Goal: Information Seeking & Learning: Learn about a topic

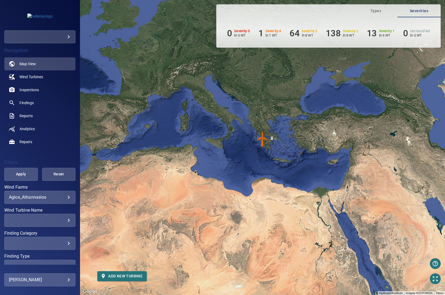
click at [61, 195] on body "**********" at bounding box center [222, 147] width 445 height 295
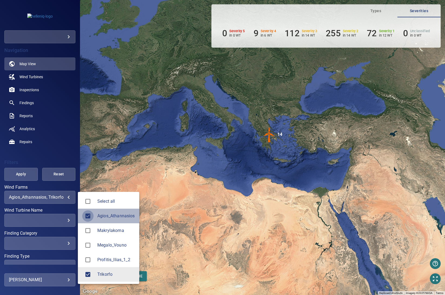
type input "********"
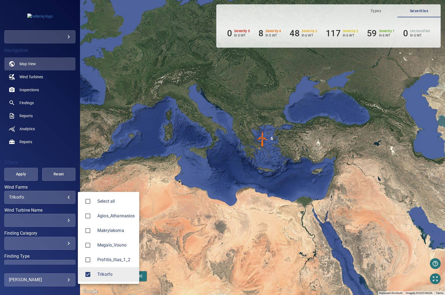
click at [250, 149] on div at bounding box center [222, 147] width 445 height 295
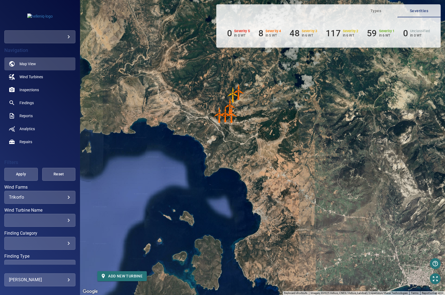
drag, startPoint x: 314, startPoint y: 202, endPoint x: 264, endPoint y: 168, distance: 60.2
click at [264, 168] on div "To activate drag with keyboard, press Alt + Enter. Once in keyboard drag state,…" at bounding box center [262, 147] width 365 height 295
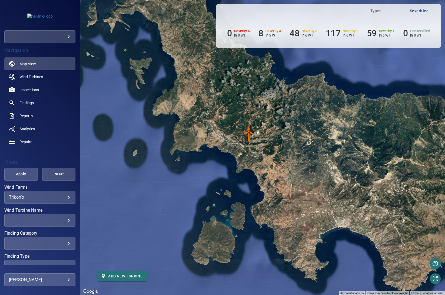
click at [249, 136] on img "6" at bounding box center [249, 133] width 16 height 16
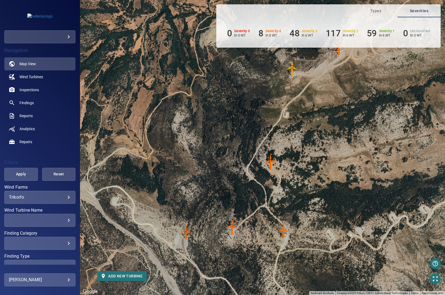
click at [270, 166] on img "T3200925" at bounding box center [271, 162] width 16 height 16
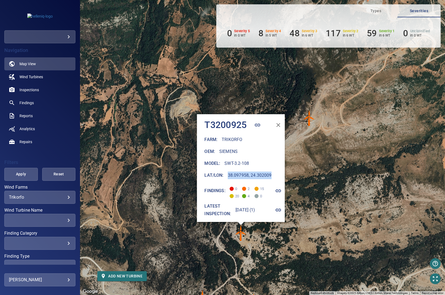
drag, startPoint x: 267, startPoint y: 171, endPoint x: 220, endPoint y: 171, distance: 47.0
click at [220, 171] on div "Lat/Lon : 38.097958, 24.302009" at bounding box center [245, 175] width 80 height 8
copy h6 "38.097958, 24.302009"
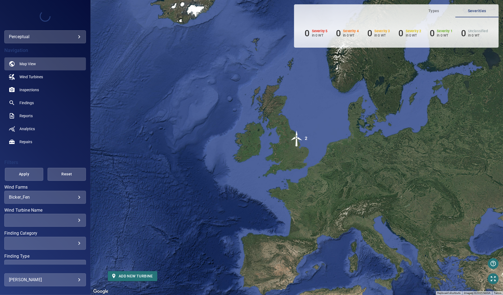
click at [57, 196] on body "**********" at bounding box center [251, 147] width 503 height 295
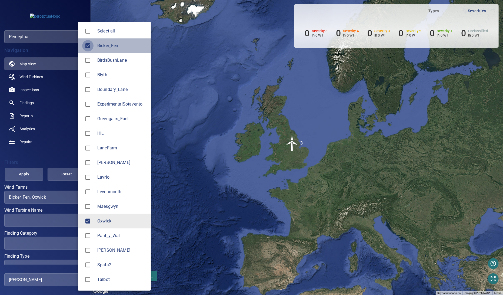
type input "******"
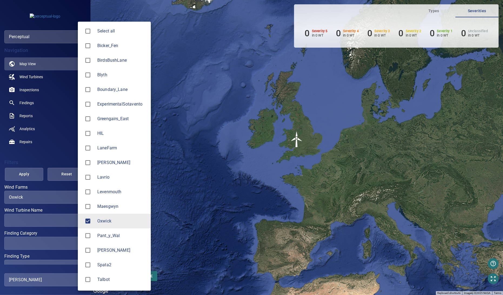
click at [51, 199] on div at bounding box center [251, 147] width 503 height 295
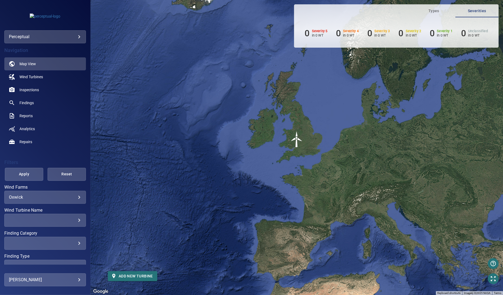
click at [298, 140] on img "00382" at bounding box center [297, 139] width 16 height 16
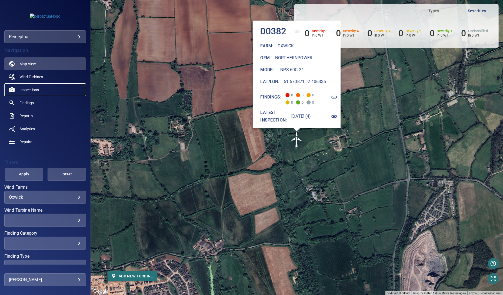
click at [38, 92] on span "Inspections" at bounding box center [28, 89] width 19 height 5
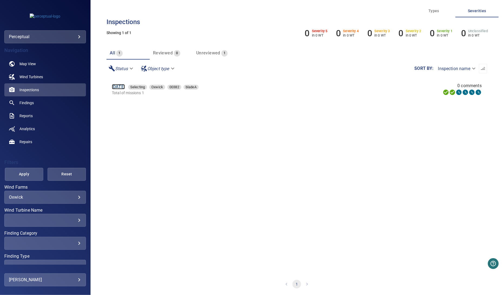
click at [125, 87] on link "[DATE]" at bounding box center [118, 86] width 13 height 5
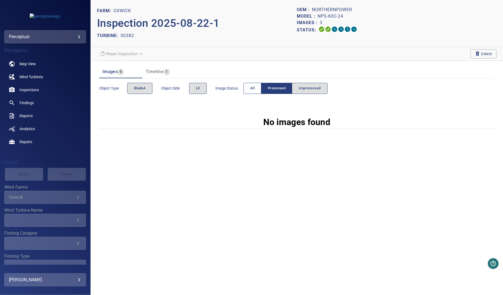
click at [248, 88] on button "All" at bounding box center [253, 88] width 18 height 11
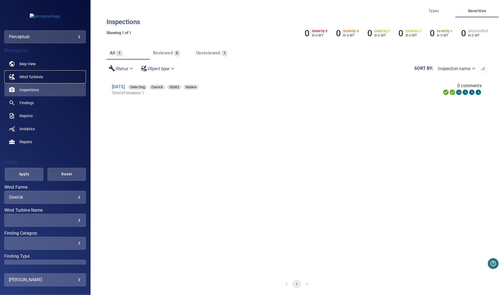
click at [36, 76] on span "Wind Turbines" at bounding box center [31, 76] width 24 height 5
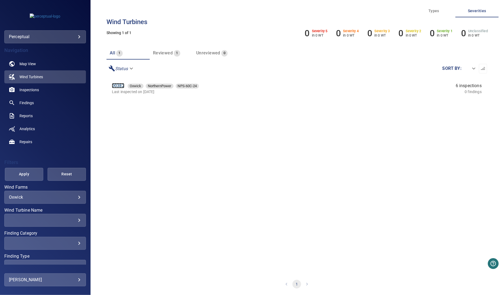
click at [116, 87] on link "00382" at bounding box center [118, 85] width 12 height 5
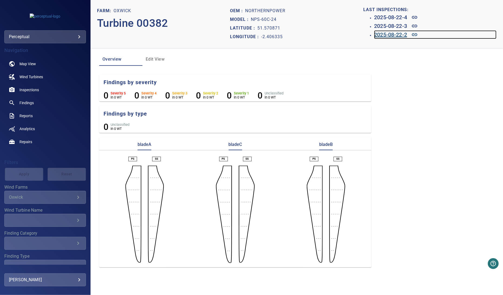
click at [407, 35] on h6 "2025-08-22-2" at bounding box center [390, 34] width 33 height 9
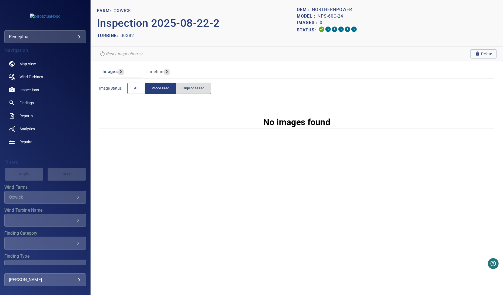
click at [135, 87] on span "All" at bounding box center [136, 88] width 4 height 6
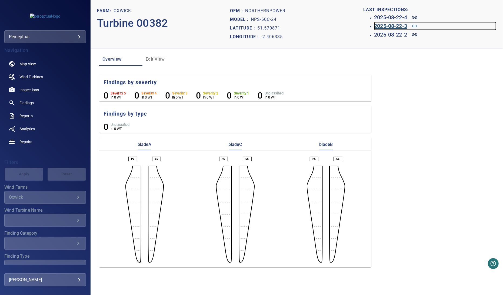
click at [390, 24] on h6 "2025-08-22-3" at bounding box center [390, 26] width 33 height 9
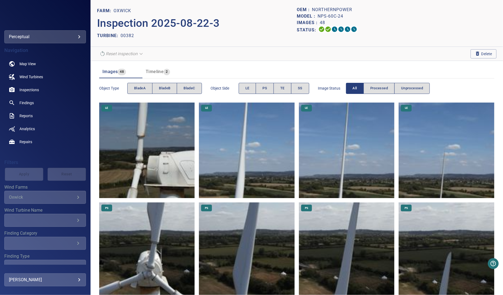
scroll to position [54, 0]
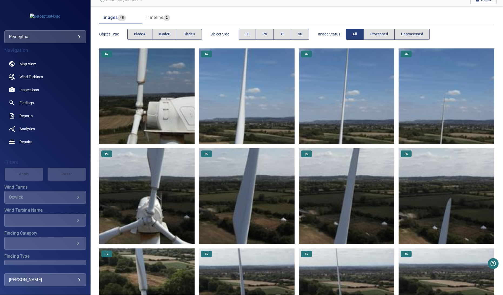
click at [164, 198] on img at bounding box center [147, 196] width 96 height 96
